Goal: Task Accomplishment & Management: Manage account settings

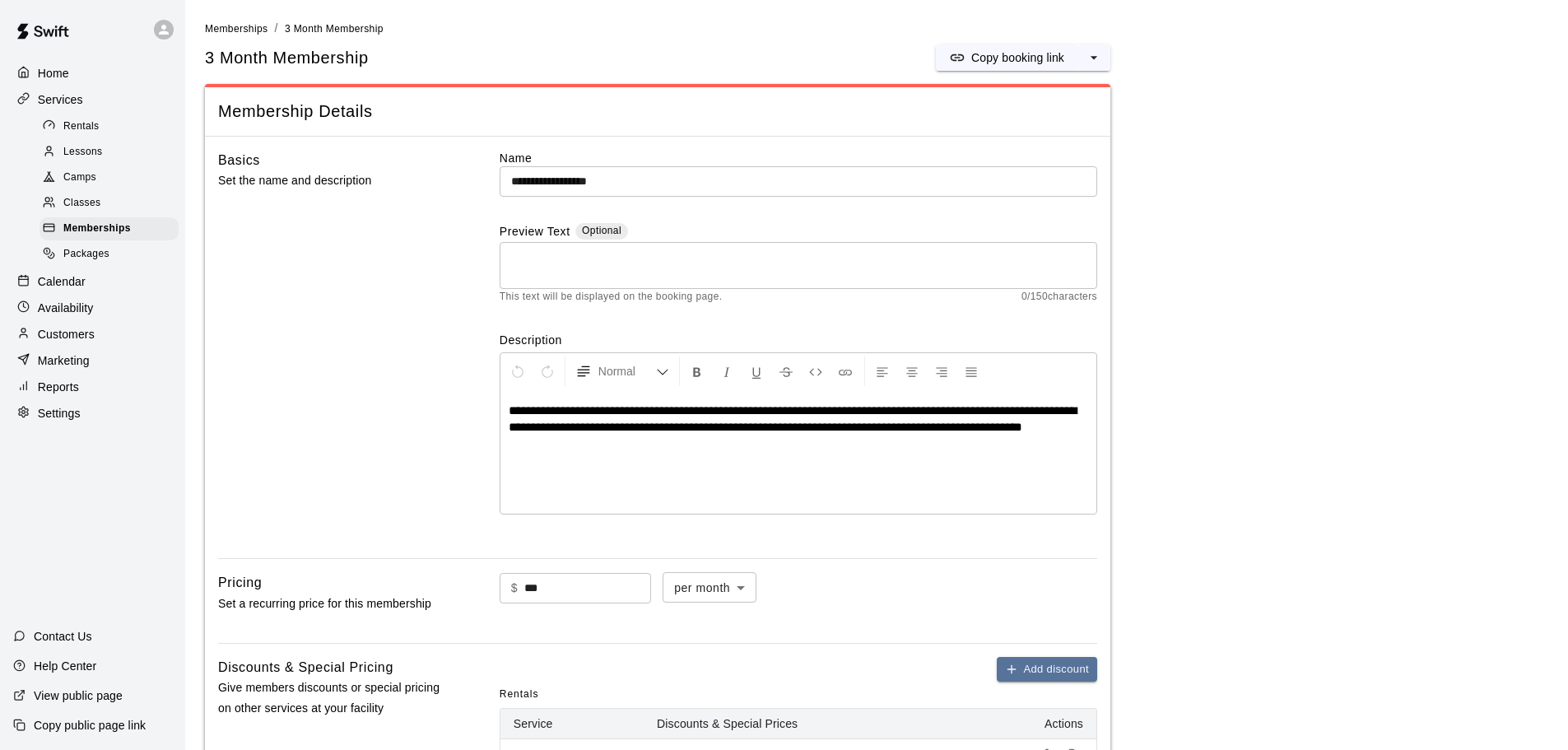
click at [51, 27] on img at bounding box center [42, 31] width 86 height 50
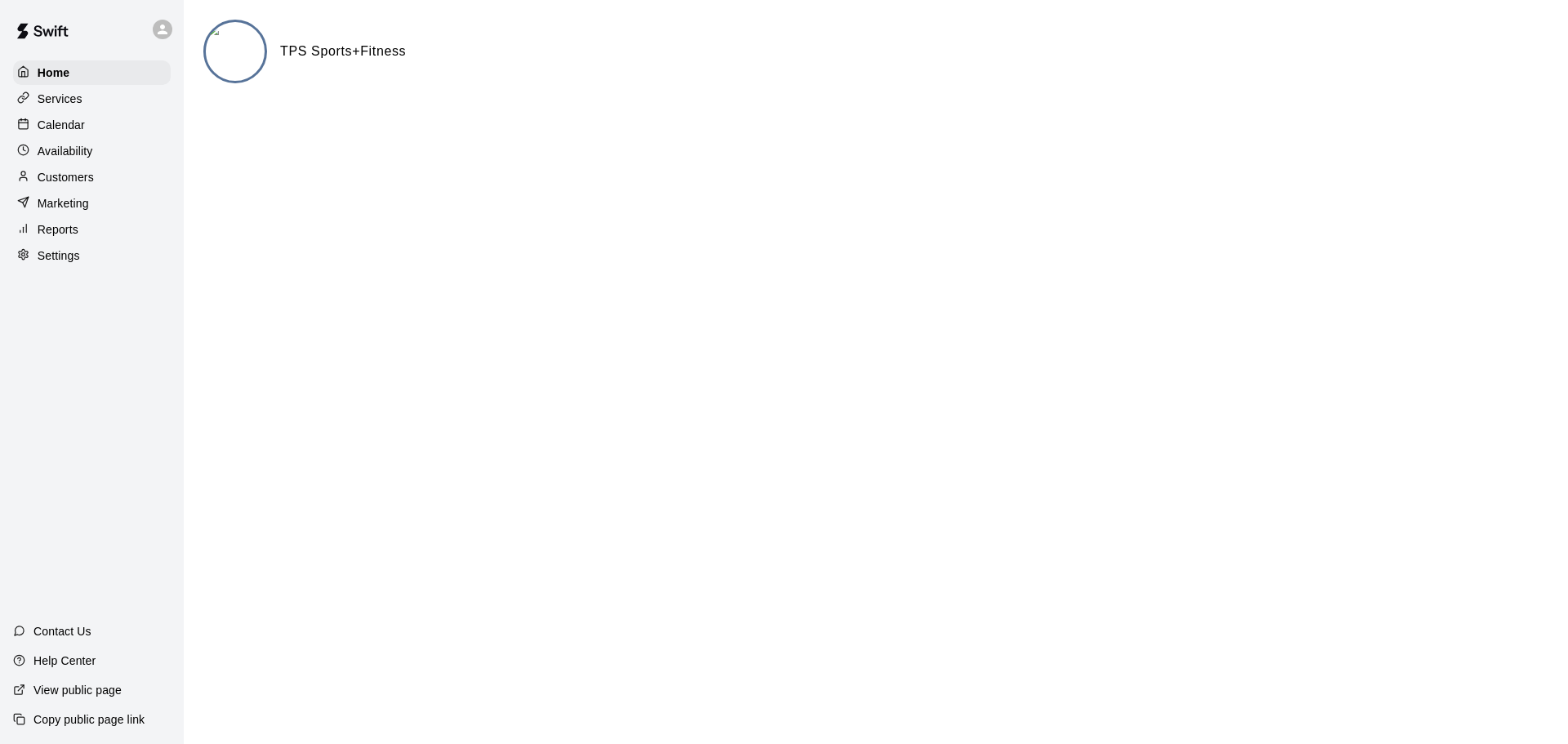
click at [165, 27] on icon at bounding box center [162, 29] width 10 height 10
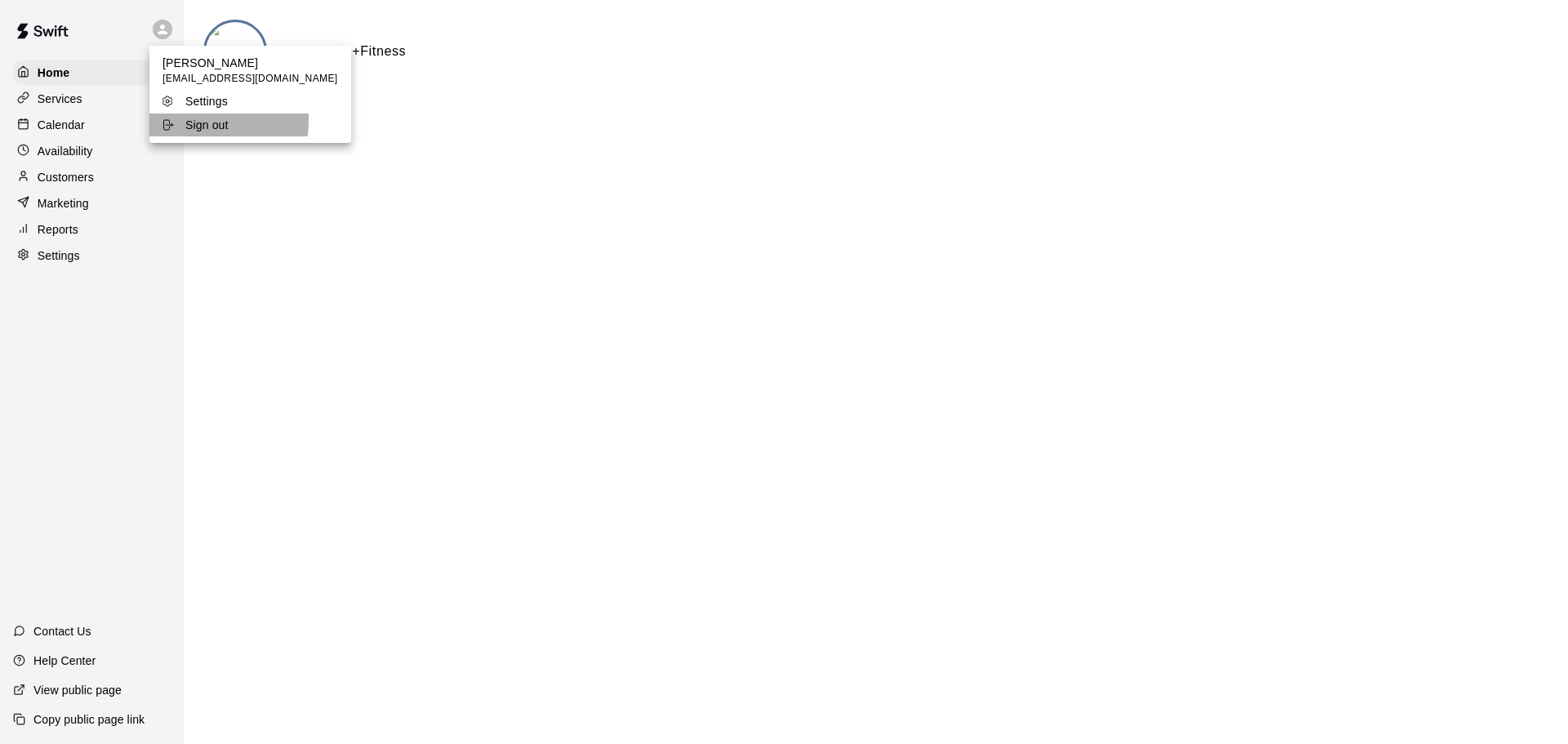
click at [185, 121] on div "Sign out" at bounding box center [213, 125] width 106 height 16
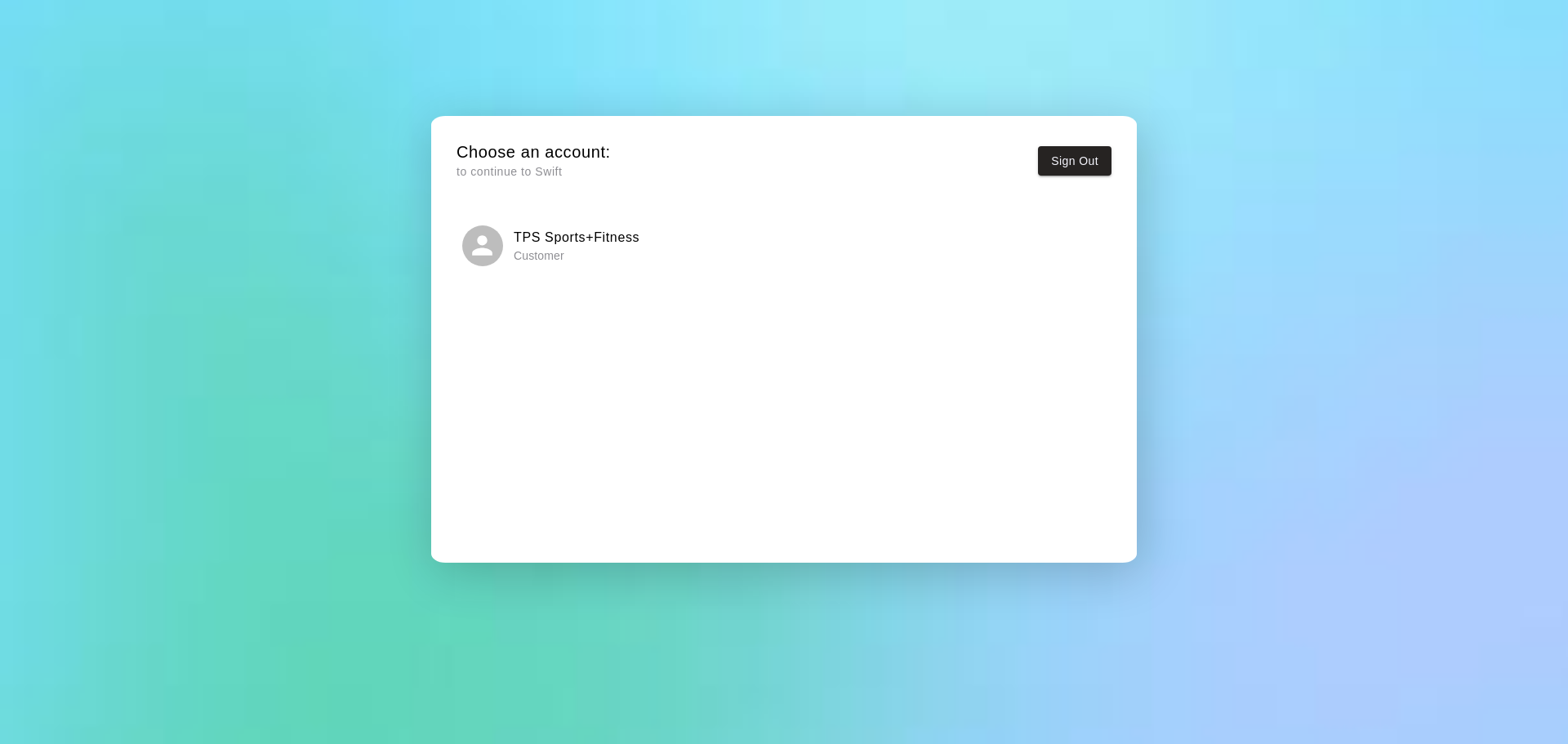
click at [547, 245] on h6 "TPS Sports+Fitness" at bounding box center [576, 238] width 126 height 22
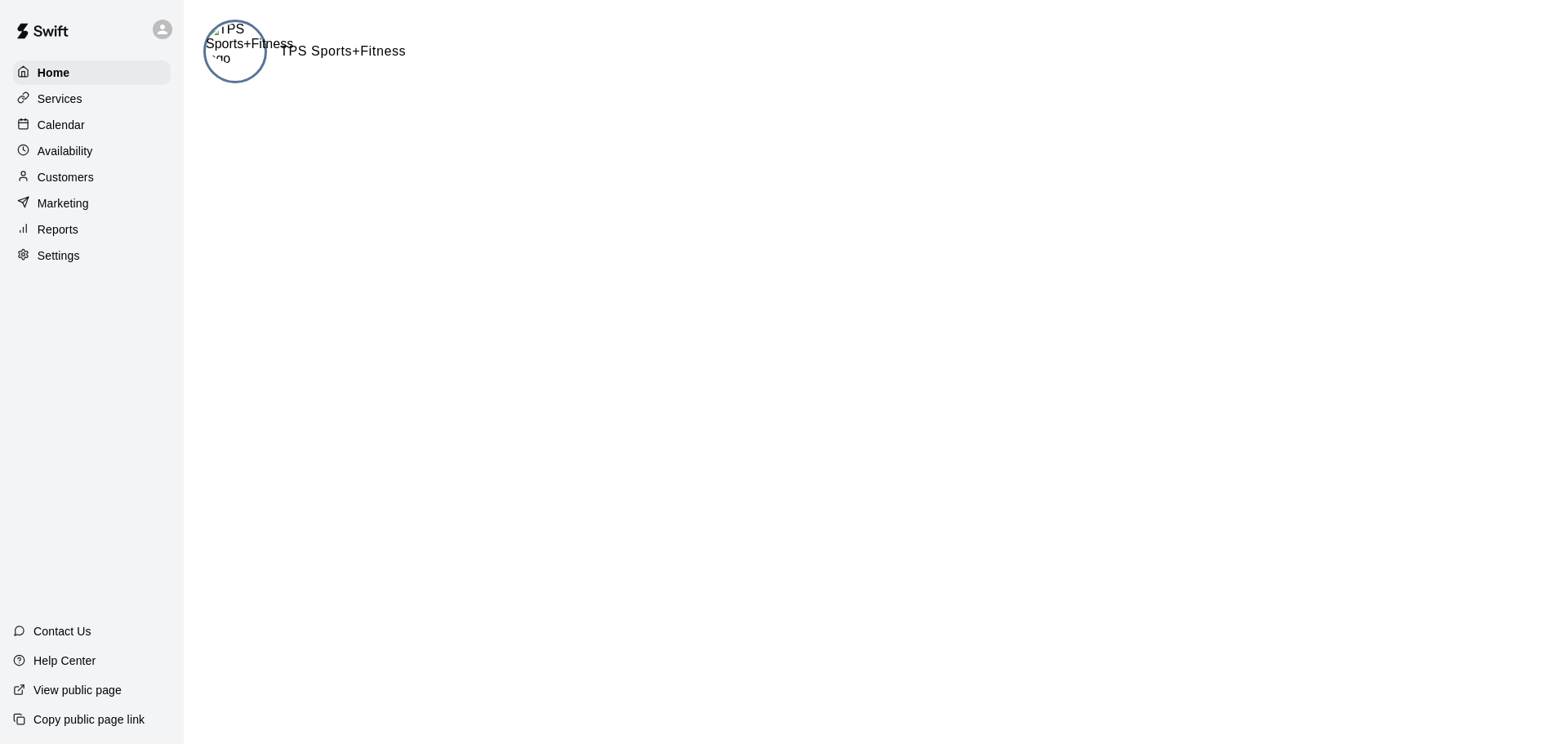
click at [64, 186] on p "Customers" at bounding box center [65, 177] width 56 height 16
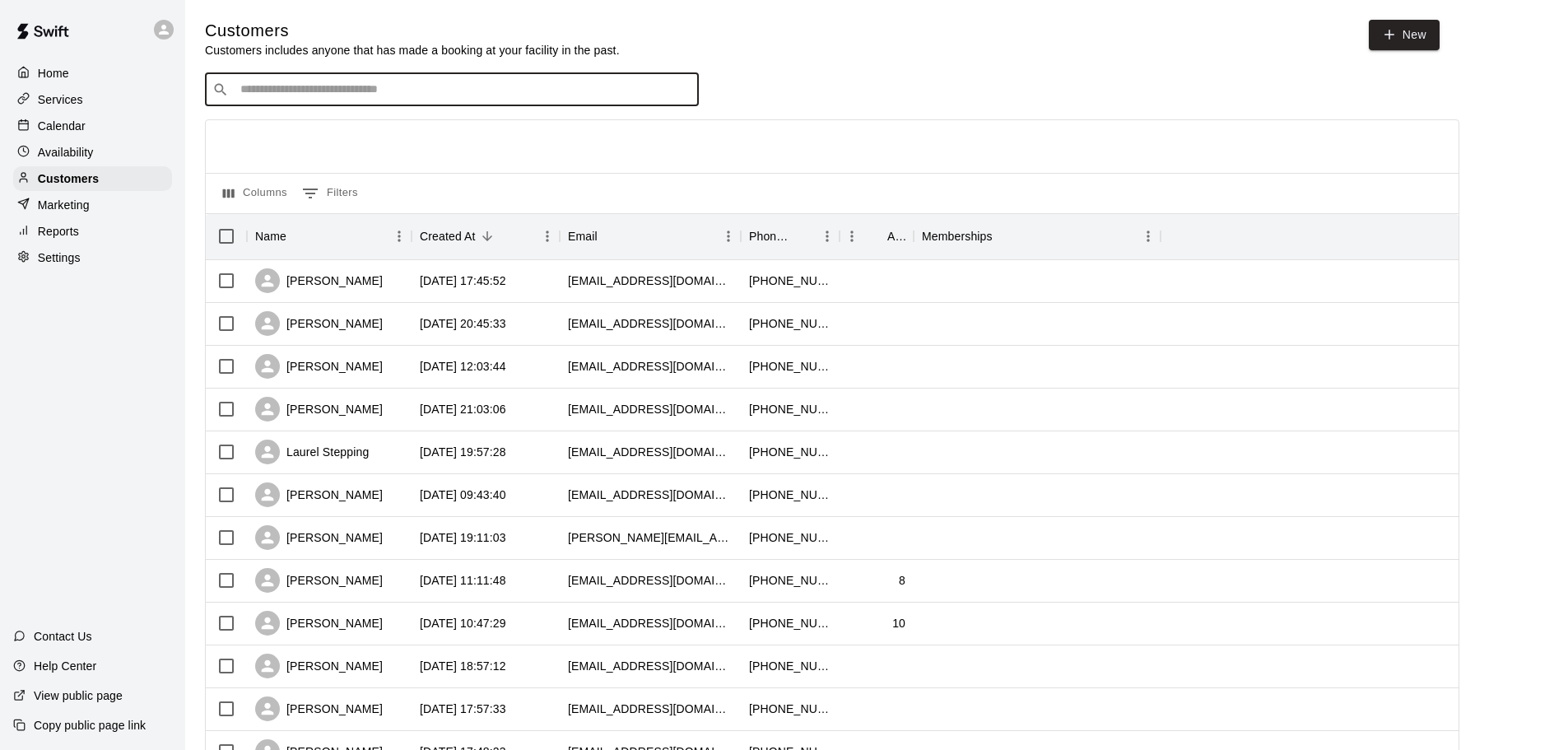
click at [400, 88] on input "Search customers by name or email" at bounding box center [463, 89] width 456 height 16
type input "******"
click at [412, 144] on div "PJ Ciccone Instructor chiselectbaseball@gmail.com" at bounding box center [468, 135] width 435 height 35
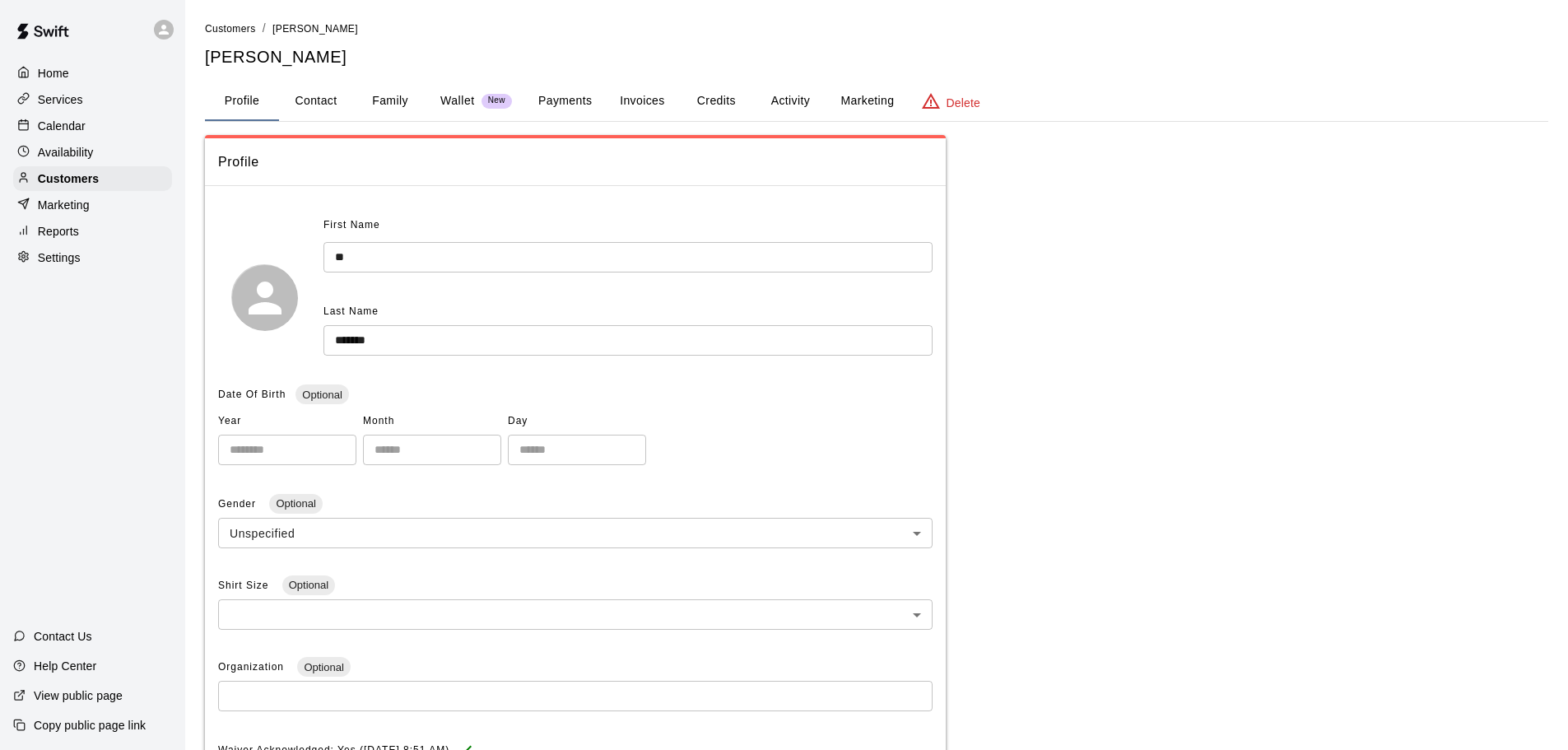
click at [798, 106] on button "Activity" at bounding box center [790, 101] width 74 height 40
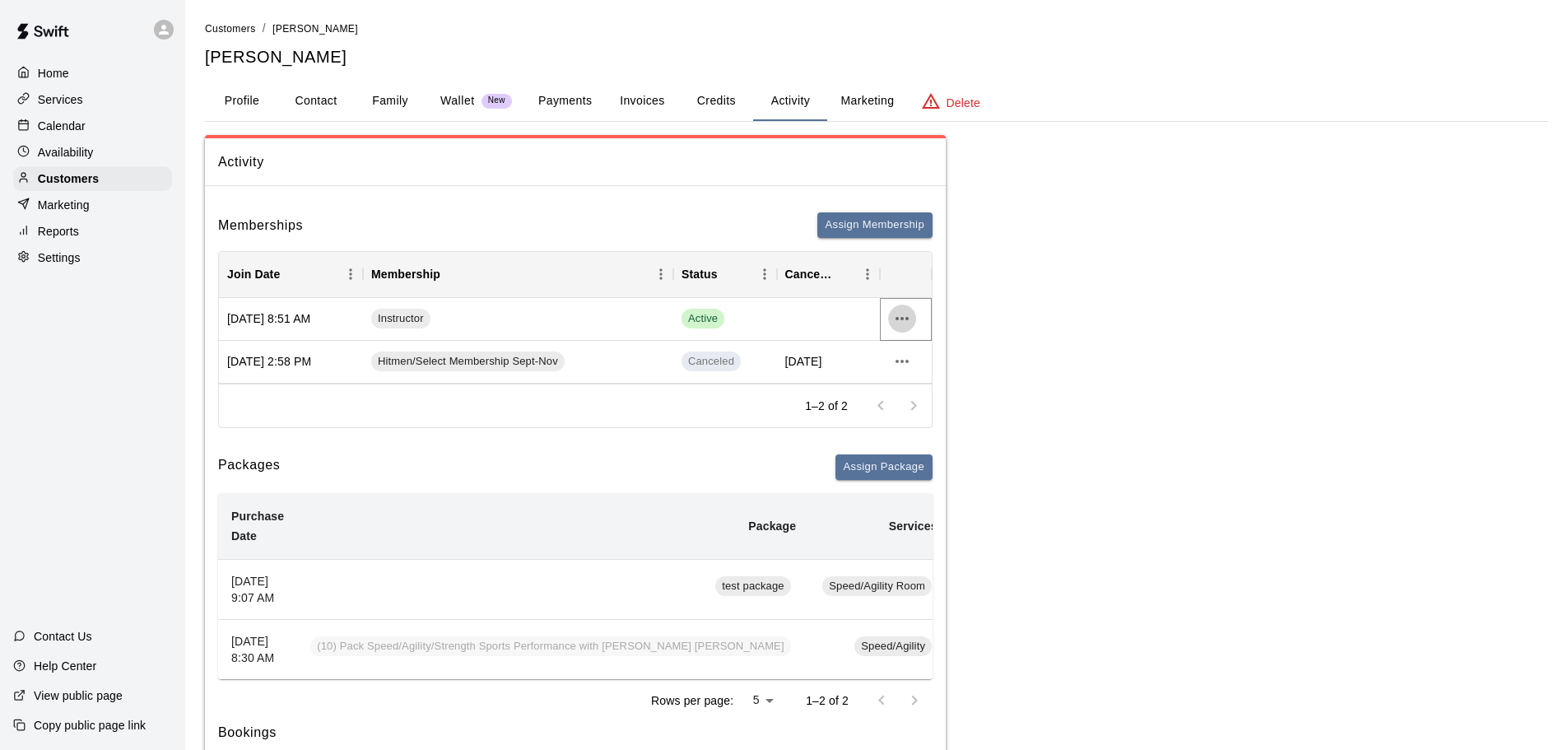
click at [899, 320] on icon "more actions" at bounding box center [902, 319] width 20 height 20
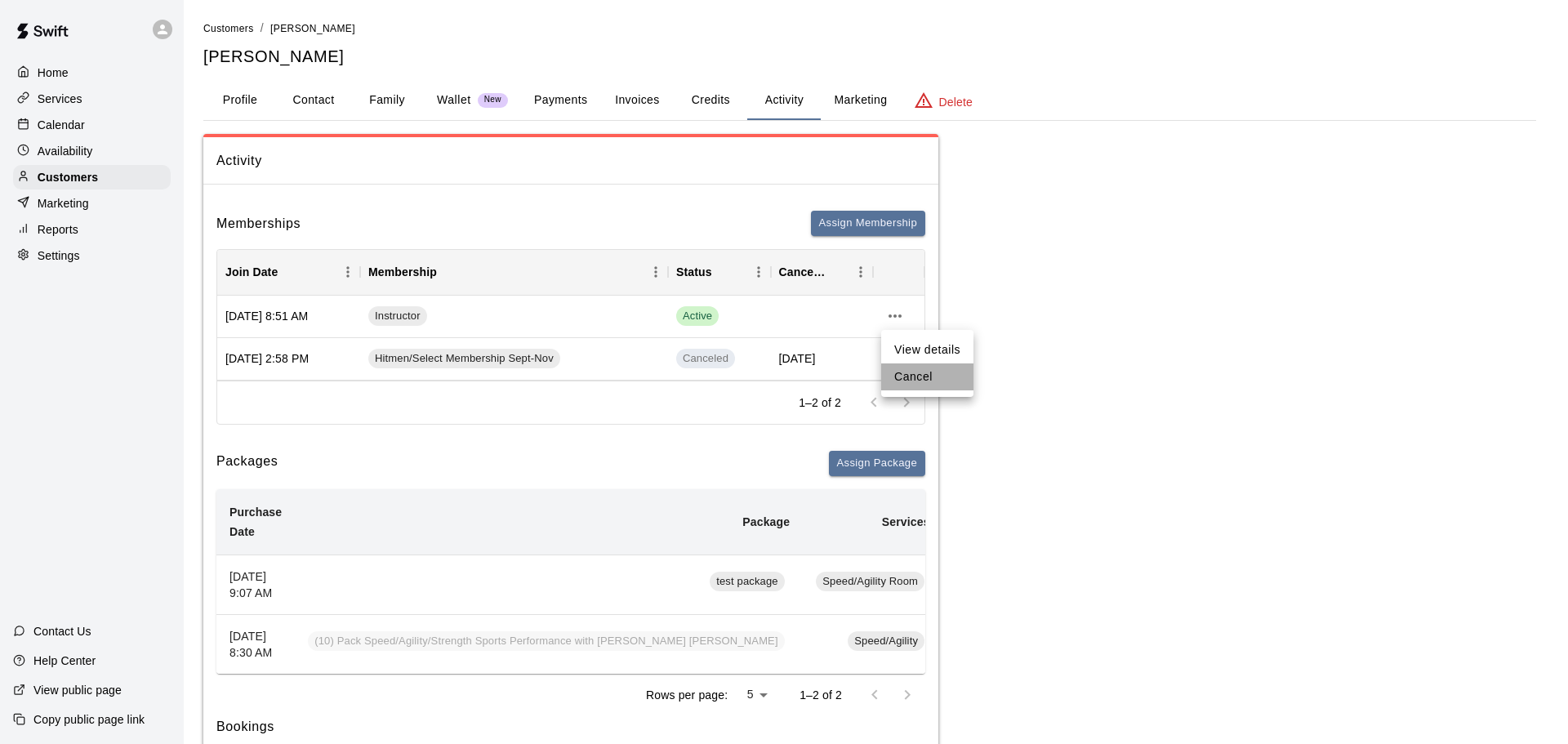
click at [902, 378] on li "Cancel" at bounding box center [927, 376] width 92 height 27
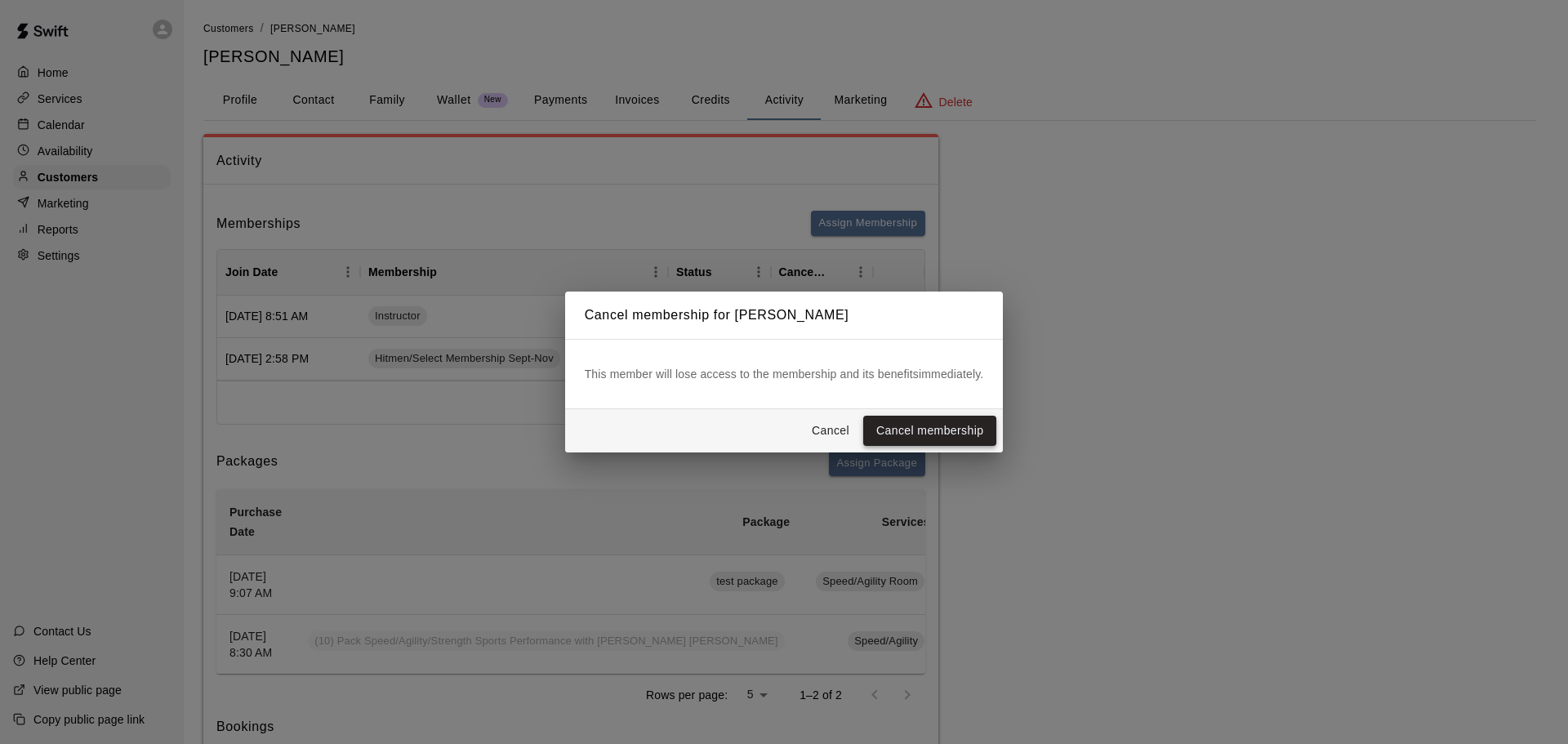
click at [921, 428] on button "Cancel membership" at bounding box center [930, 431] width 133 height 30
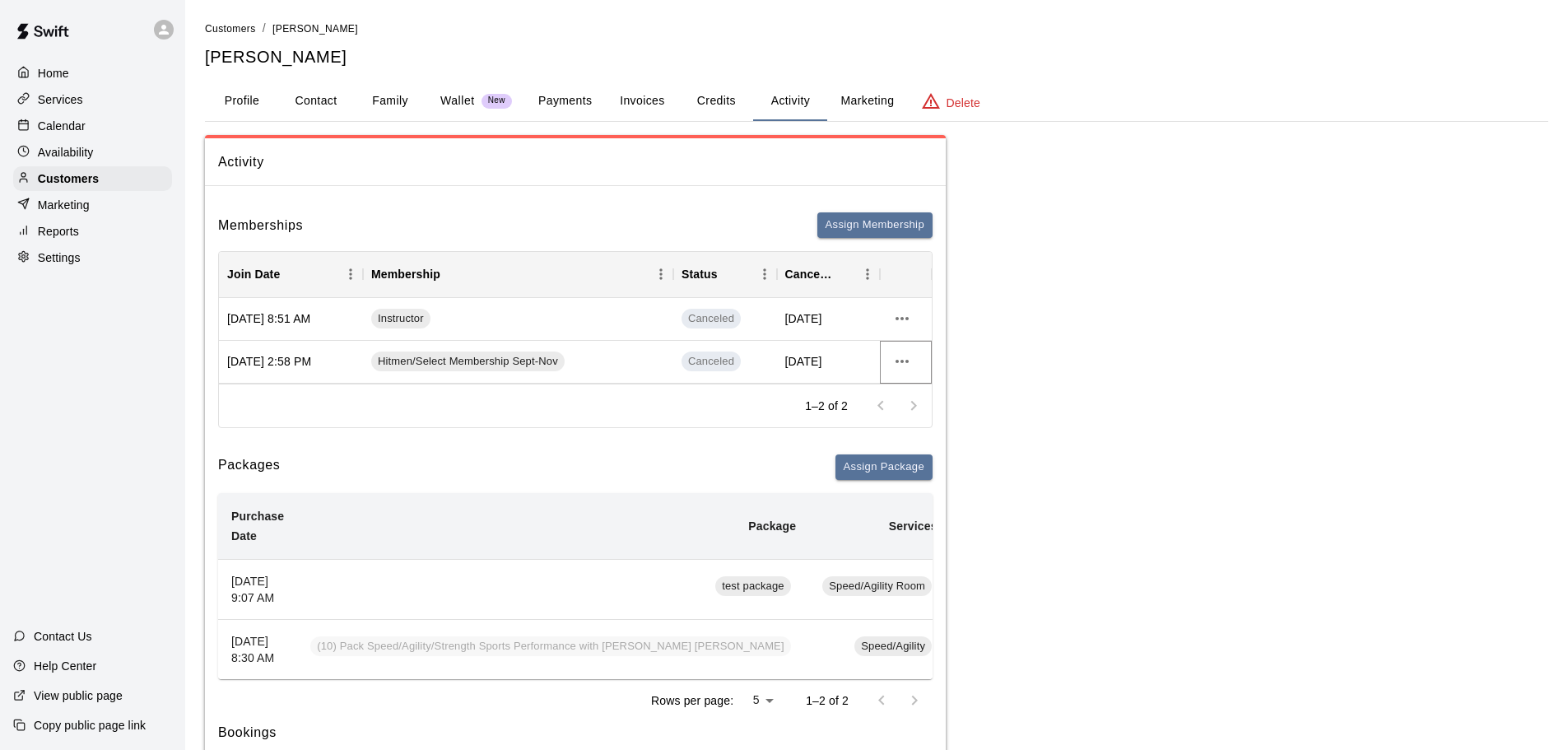
click at [903, 367] on icon "more actions" at bounding box center [902, 361] width 20 height 20
click at [561, 368] on div at bounding box center [790, 375] width 1581 height 750
click at [858, 220] on button "Assign Membership" at bounding box center [875, 225] width 116 height 25
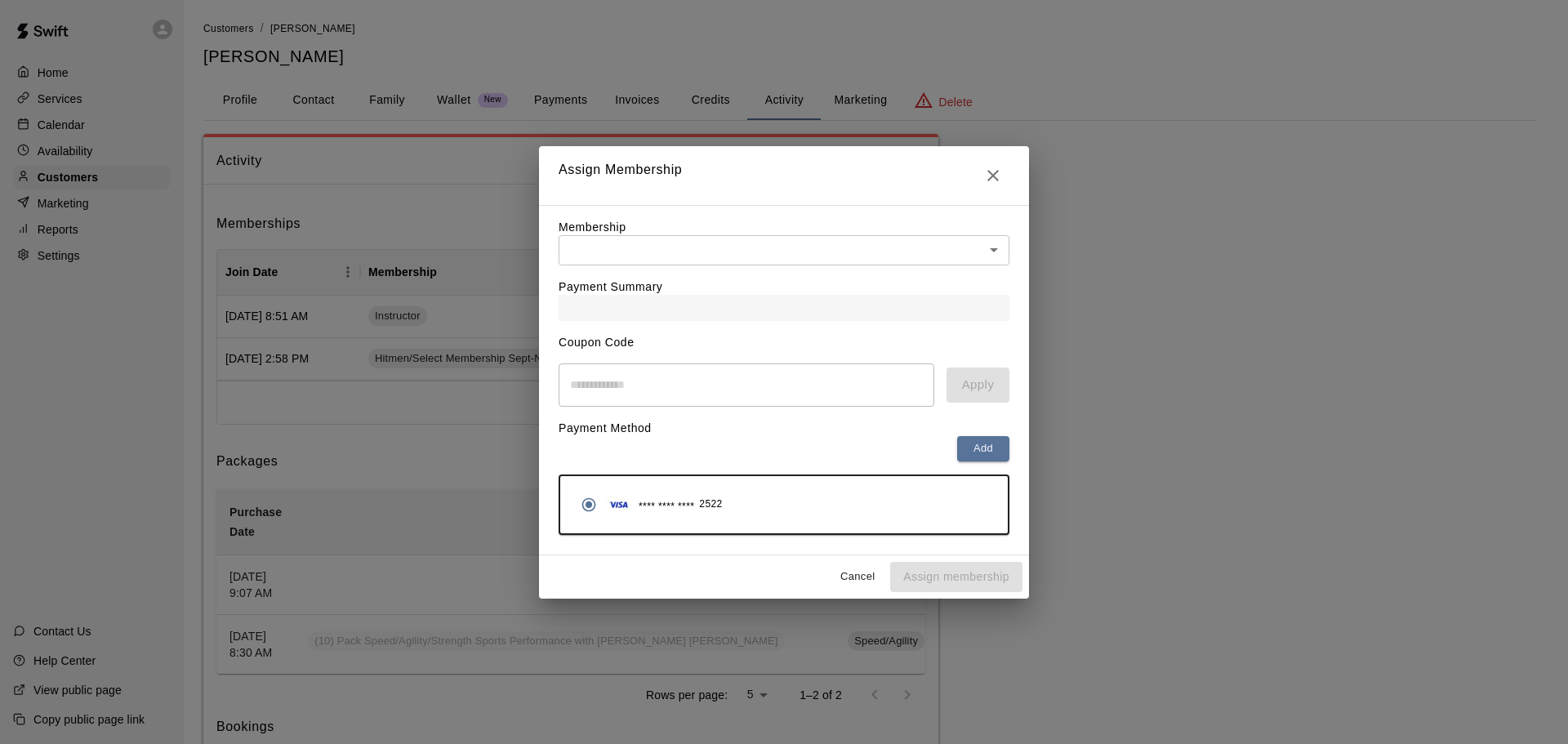
click at [811, 267] on div "Payment Summary" at bounding box center [784, 293] width 451 height 56
click at [803, 265] on div "Payment Summary" at bounding box center [784, 293] width 451 height 56
click at [782, 255] on body "Home Services Calendar Availability Customers Marketing Reports Settings Contac…" at bounding box center [784, 523] width 1568 height 1045
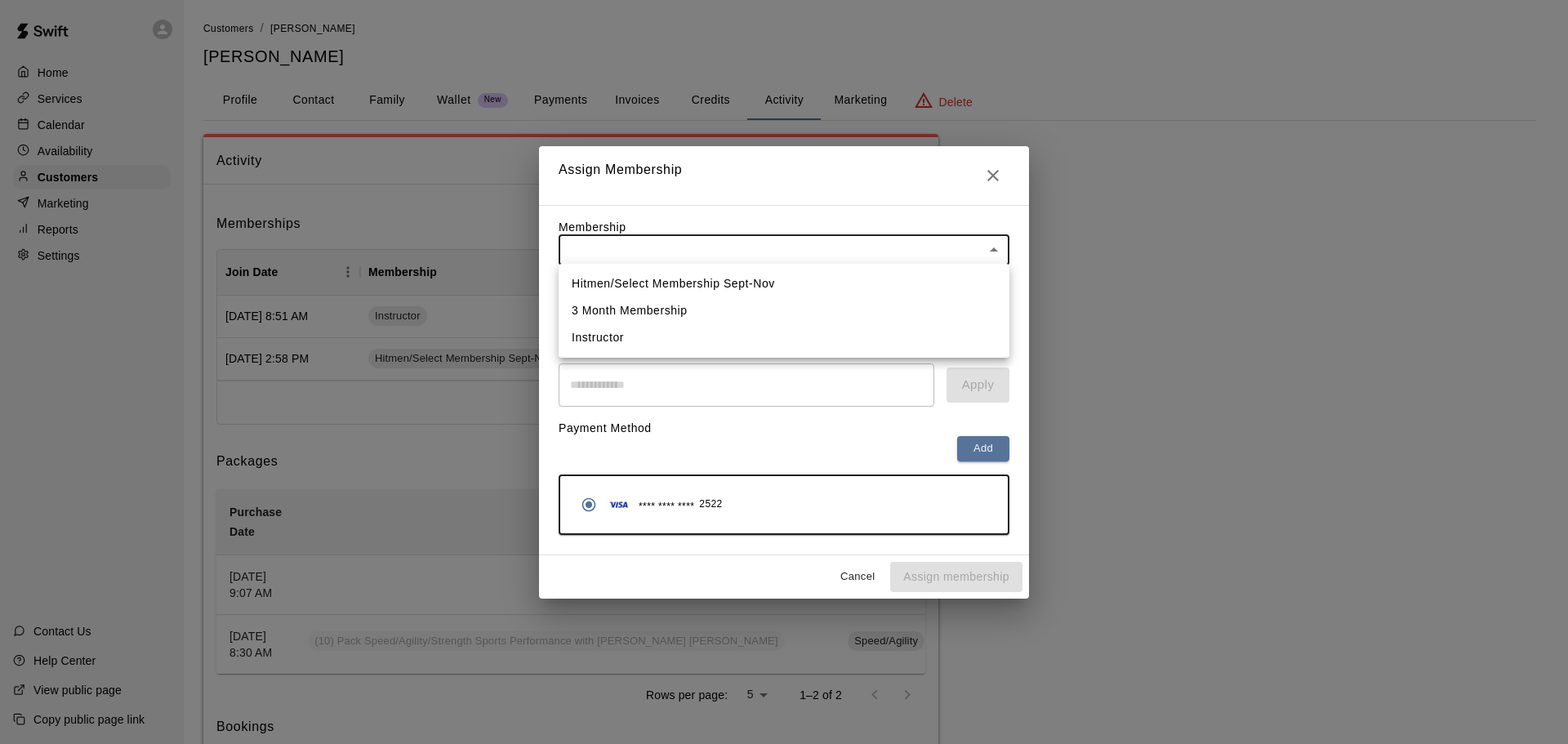
click at [711, 283] on li "Hitmen/Select Membership Sept-Nov" at bounding box center [784, 283] width 451 height 27
type input "**********"
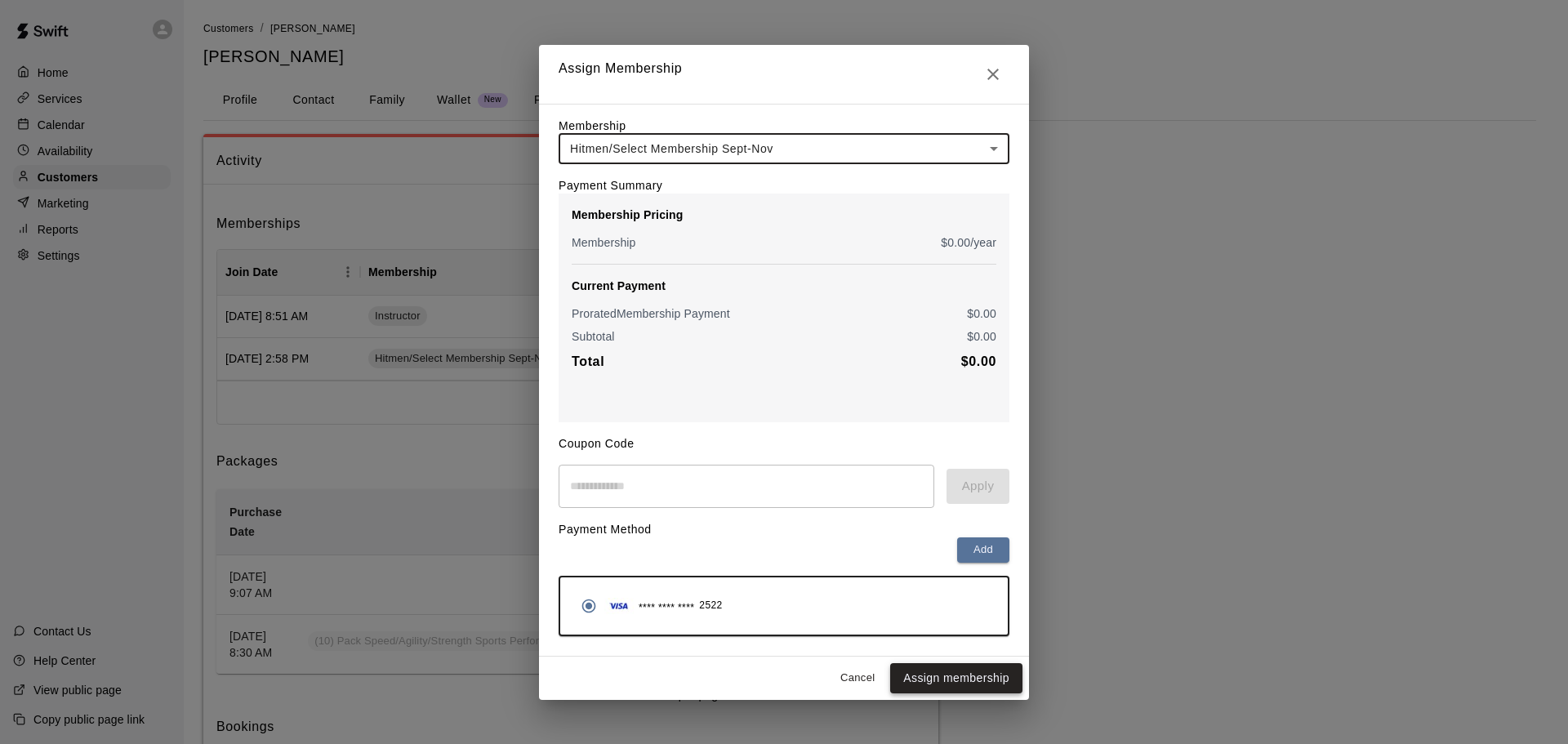
click at [975, 672] on button "Assign membership" at bounding box center [957, 679] width 133 height 30
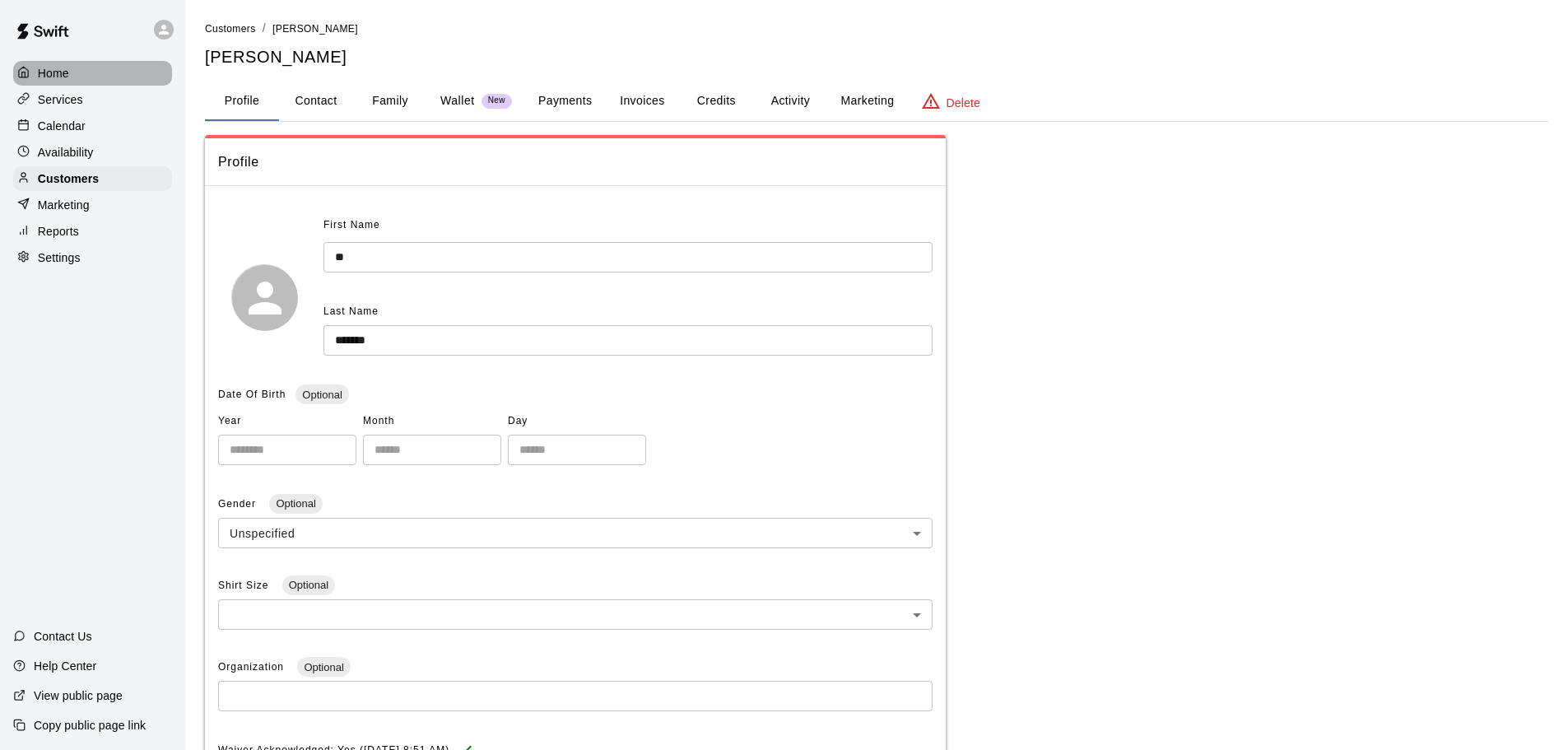
click at [81, 79] on div "Home" at bounding box center [93, 72] width 159 height 24
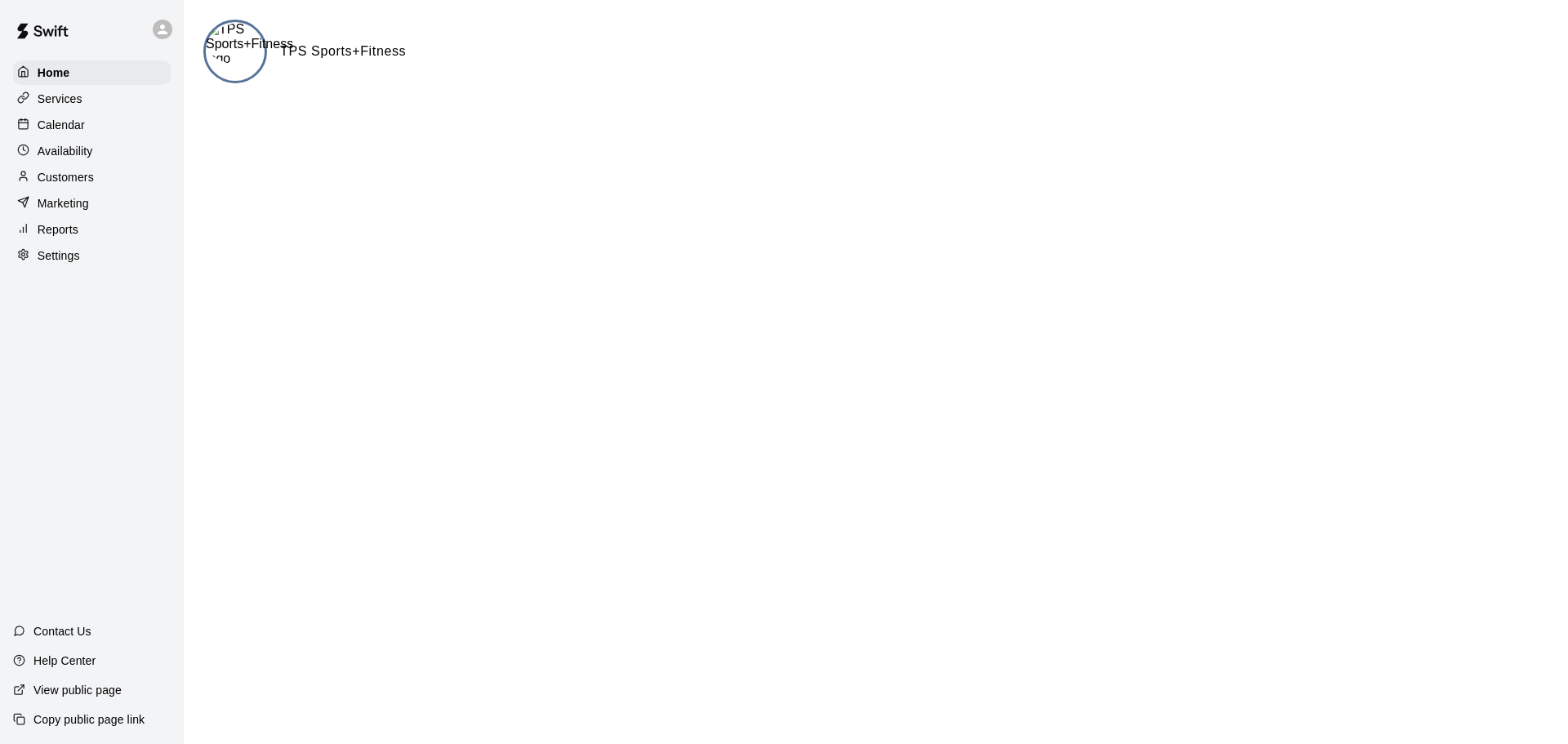
click at [156, 35] on icon at bounding box center [162, 30] width 14 height 14
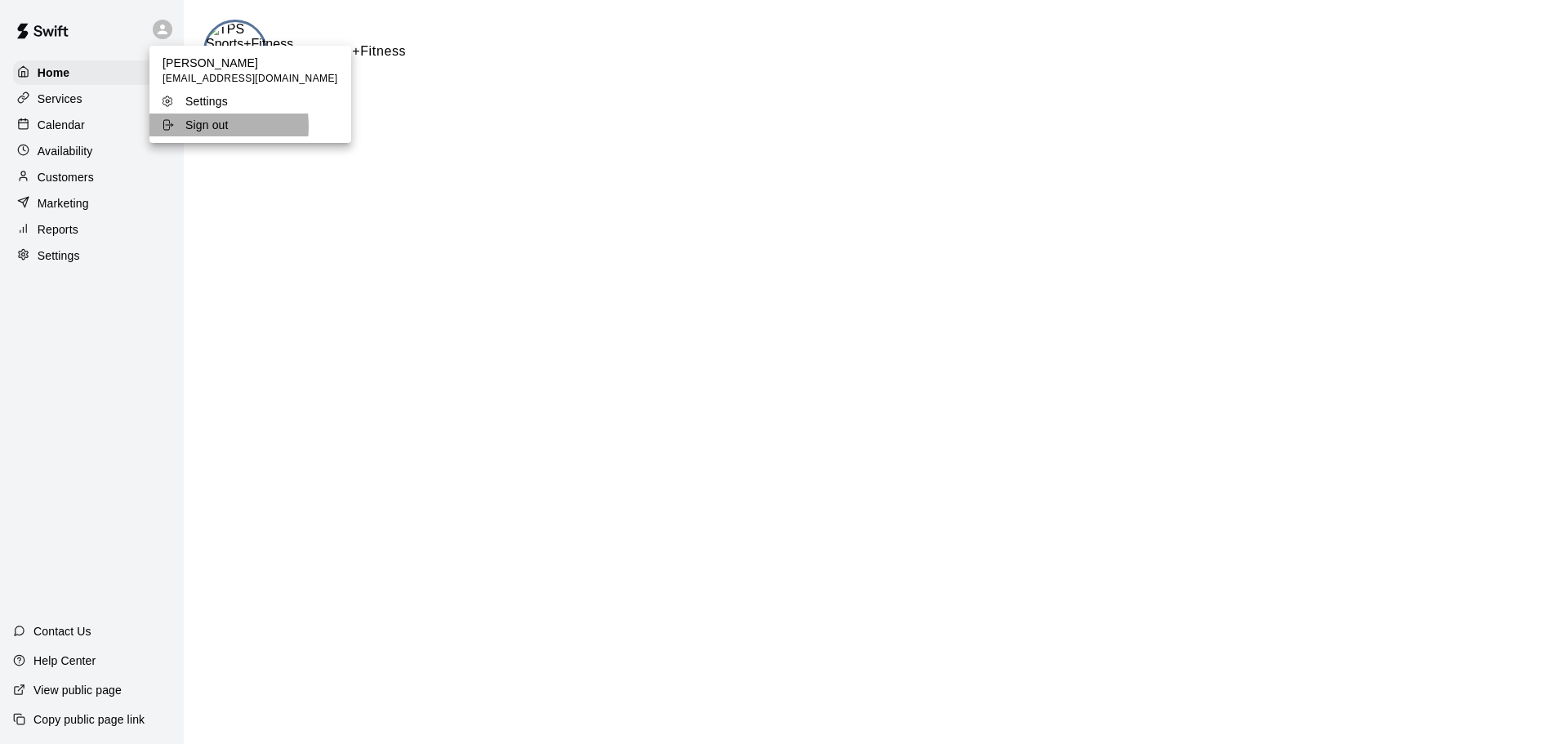
click at [186, 126] on p "Sign out" at bounding box center [207, 125] width 43 height 16
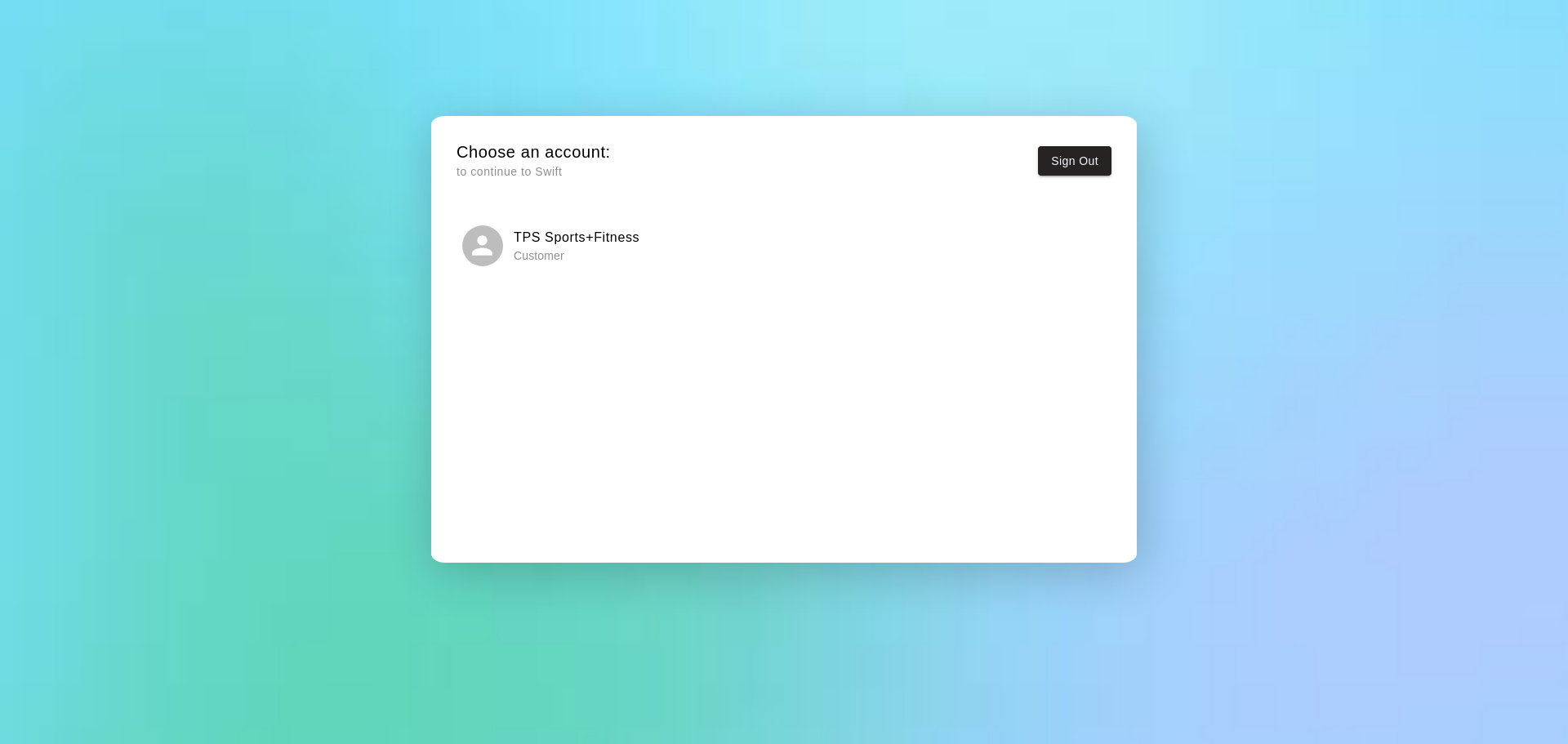
click at [565, 243] on h6 "TPS Sports+Fitness" at bounding box center [576, 238] width 126 height 22
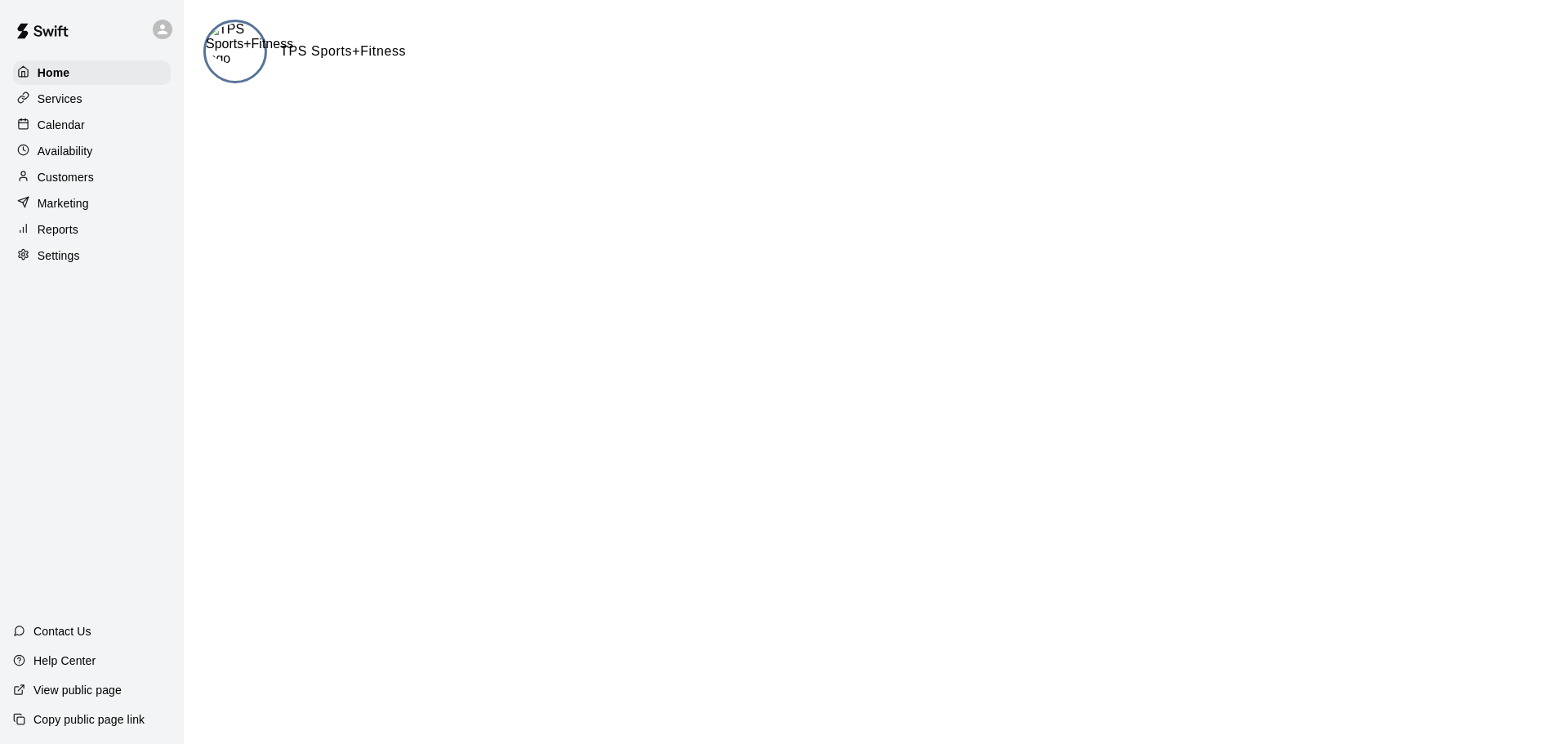
click at [74, 186] on p "Customers" at bounding box center [65, 177] width 56 height 16
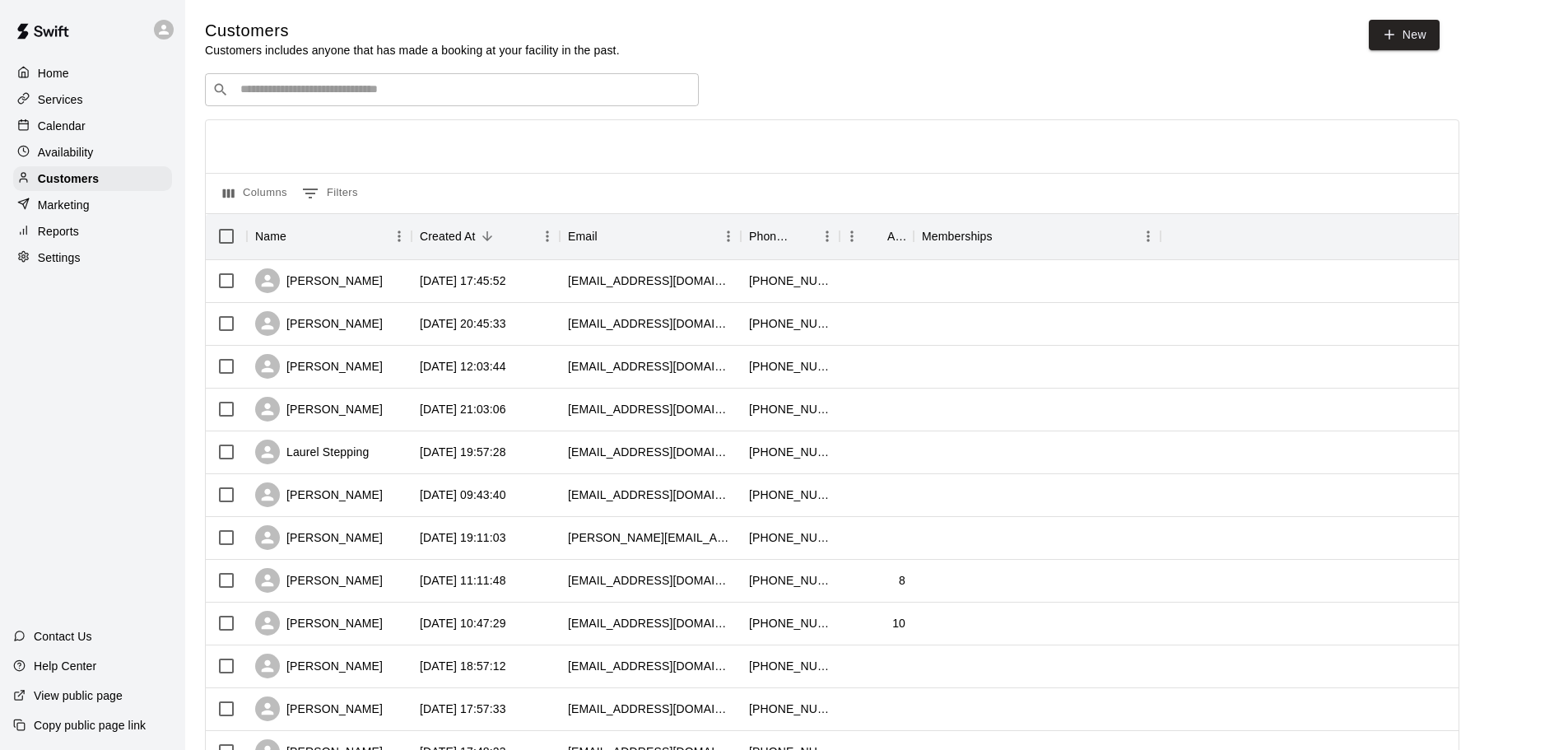
click at [362, 95] on input "Search customers by name or email" at bounding box center [463, 89] width 456 height 16
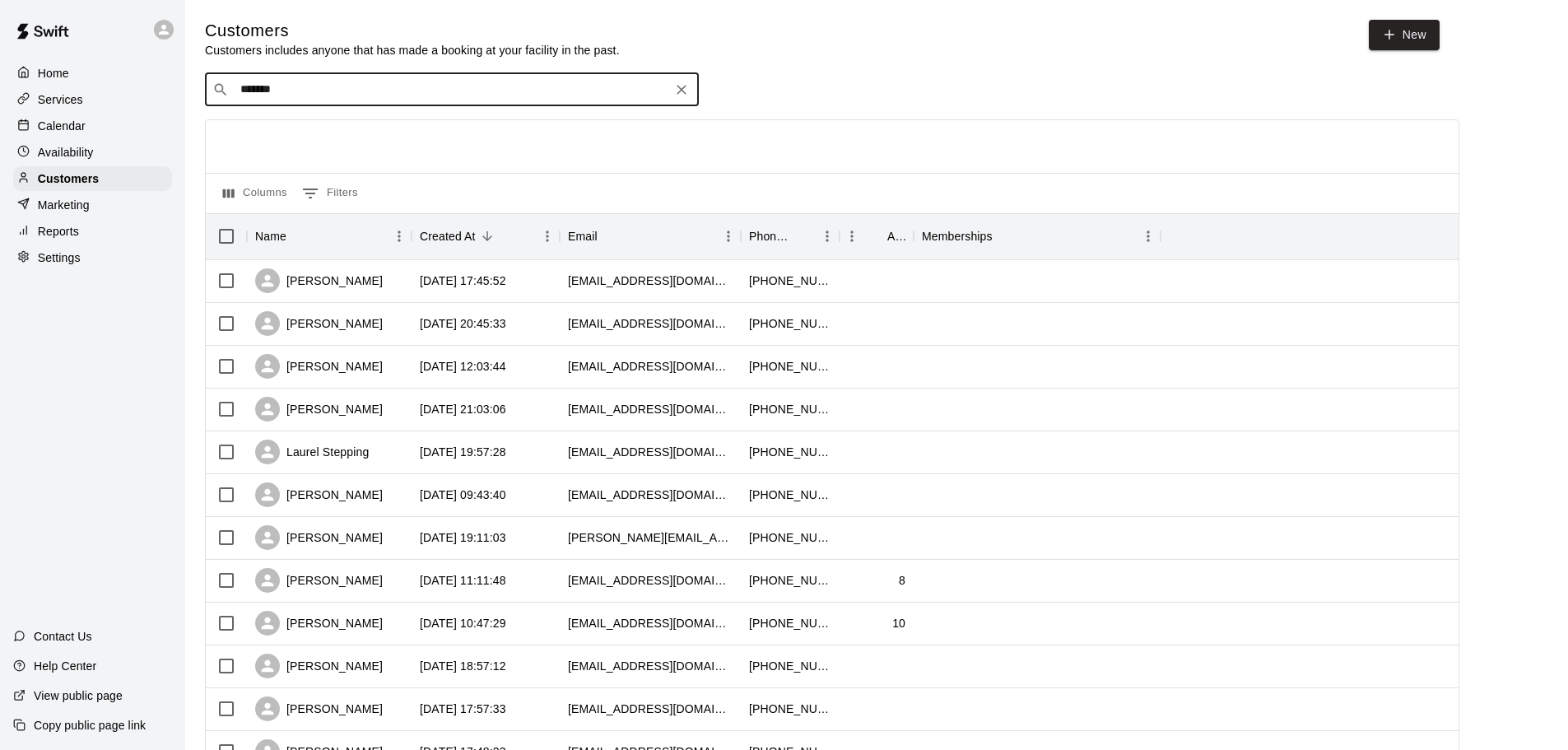
type input "*******"
